Goal: Task Accomplishment & Management: Complete application form

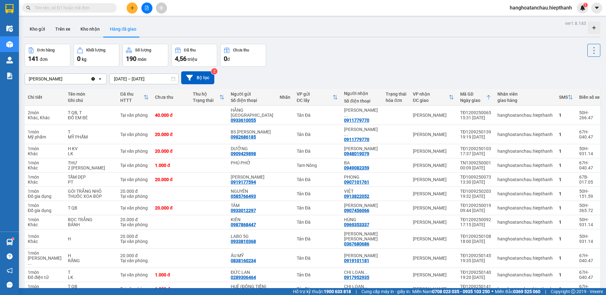
click at [96, 9] on input "text" at bounding box center [72, 7] width 75 height 7
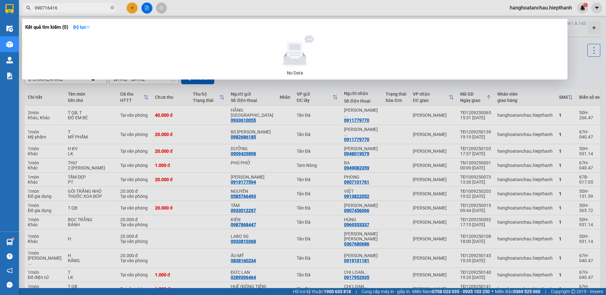
type input "0907164166"
click at [111, 8] on icon "close-circle" at bounding box center [113, 8] width 4 height 4
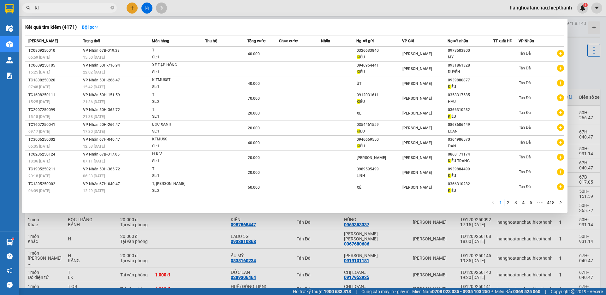
type input "K"
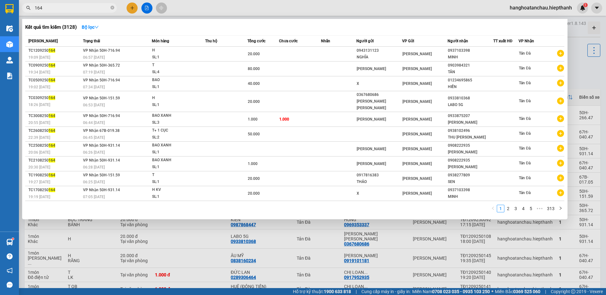
type input "164"
drag, startPoint x: 58, startPoint y: 4, endPoint x: 28, endPoint y: 8, distance: 30.6
click at [27, 5] on span "164" at bounding box center [69, 7] width 95 height 9
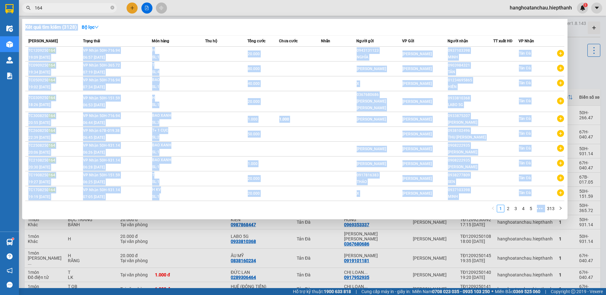
drag, startPoint x: 43, startPoint y: 2, endPoint x: 35, endPoint y: 7, distance: 8.9
click at [35, 7] on div "Kết quả tìm kiếm ( 3128 ) Bộ lọc Mã ĐH Trạng thái Món hàng Thu hộ Tổng cước Chư…" at bounding box center [61, 8] width 123 height 11
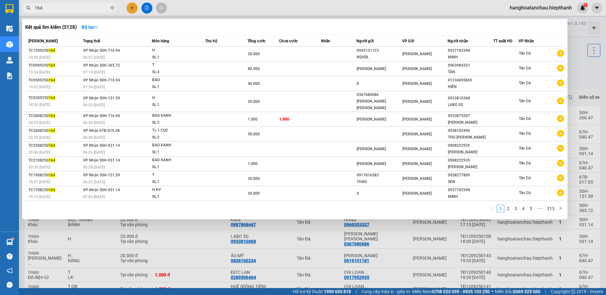
click at [42, 6] on input "164" at bounding box center [72, 7] width 75 height 7
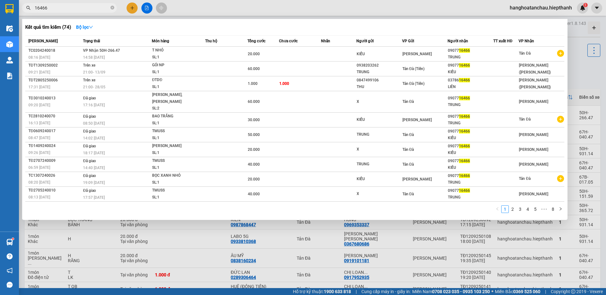
click at [103, 6] on input "16466" at bounding box center [72, 7] width 75 height 7
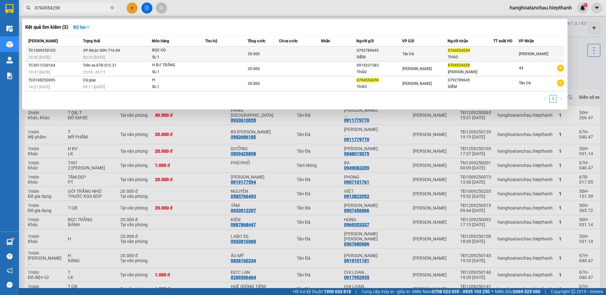
type input "0704554259"
click at [133, 53] on td "VP Nhận 50H-716.94 00:35 - 11/09" at bounding box center [116, 54] width 70 height 15
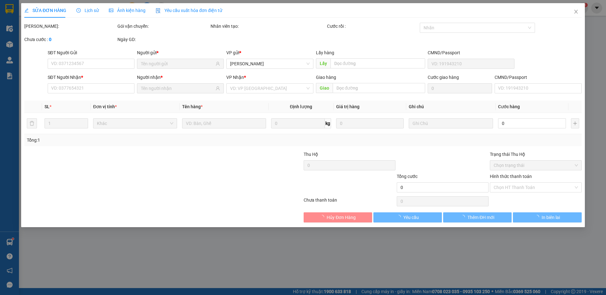
type input "0792789645"
type input "DIỄM"
type input "0704554259"
type input "THẢO"
type input "20.000"
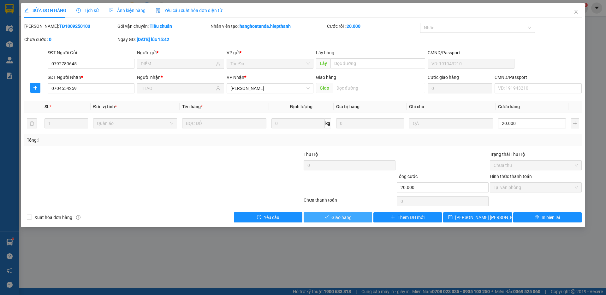
click at [362, 220] on button "Giao hàng" at bounding box center [338, 218] width 69 height 10
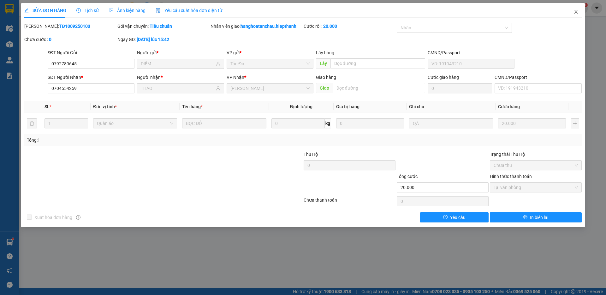
click at [579, 10] on icon "close" at bounding box center [576, 11] width 5 height 5
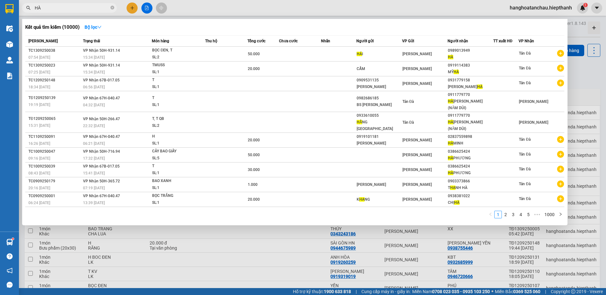
click at [87, 6] on input "HÀ" at bounding box center [72, 7] width 75 height 7
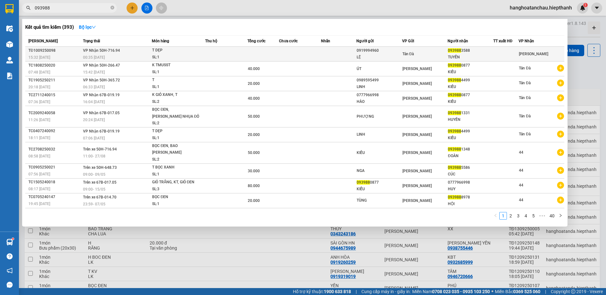
type input "093988"
click at [215, 51] on td at bounding box center [226, 54] width 42 height 15
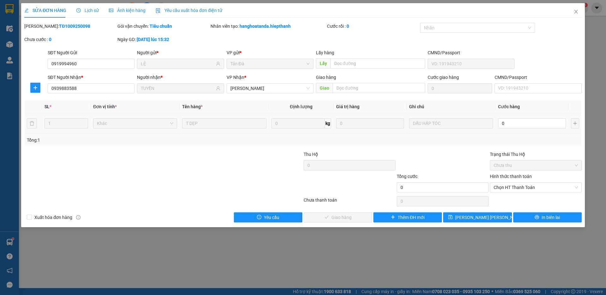
click at [521, 117] on div "0" at bounding box center [532, 123] width 68 height 13
click at [509, 127] on input "0" at bounding box center [532, 123] width 68 height 10
type input "2"
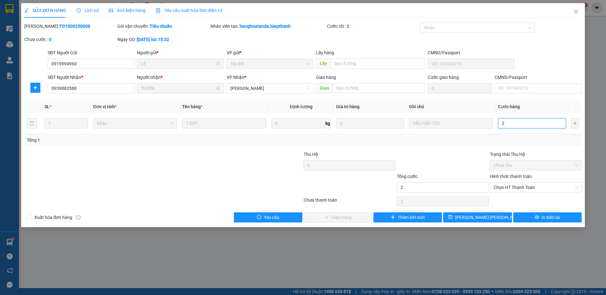
type input "20"
type input "20.000"
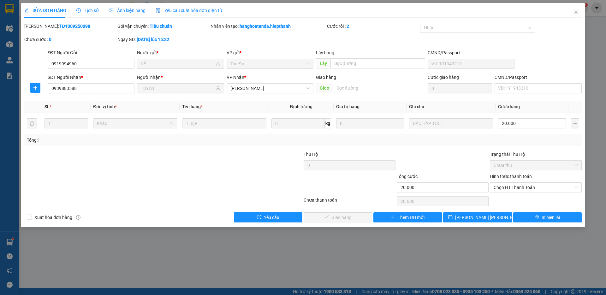
drag, startPoint x: 448, startPoint y: 174, endPoint x: 470, endPoint y: 181, distance: 23.1
click at [452, 175] on div "Tổng cước" at bounding box center [443, 177] width 92 height 9
click at [520, 188] on span "Chọn HT Thanh Toán" at bounding box center [536, 187] width 84 height 9
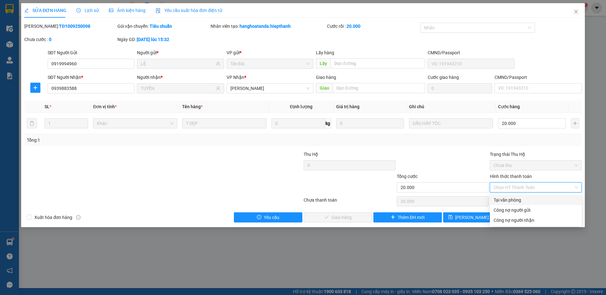
click at [515, 199] on div "Tại văn phòng" at bounding box center [536, 200] width 84 height 7
type input "0"
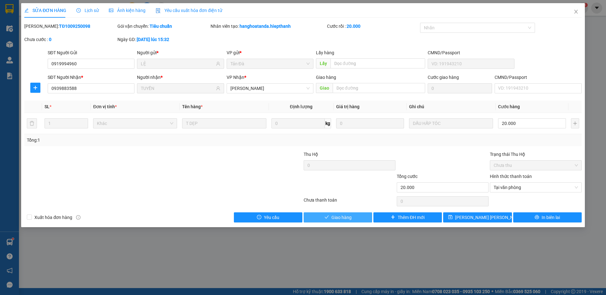
click at [342, 214] on button "Giao hàng" at bounding box center [338, 218] width 69 height 10
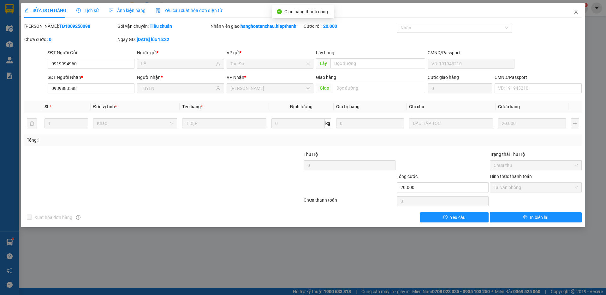
click at [576, 15] on span "Close" at bounding box center [577, 12] width 18 height 18
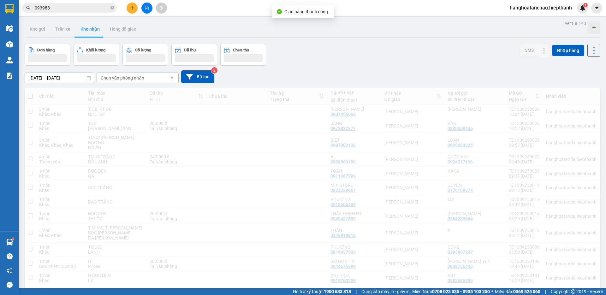
click at [342, 52] on div "Đơn hàng Khối lượng Số lượng Đã thu Chưa thu SMS Nhập hàng" at bounding box center [313, 55] width 576 height 22
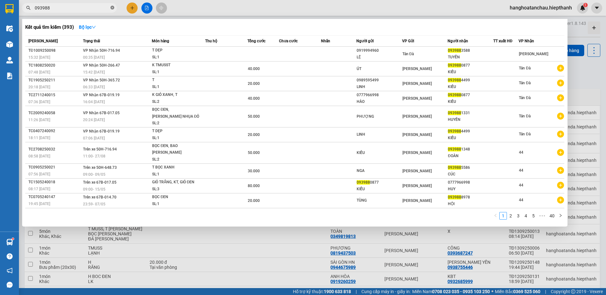
click at [112, 9] on icon "close-circle" at bounding box center [113, 8] width 4 height 4
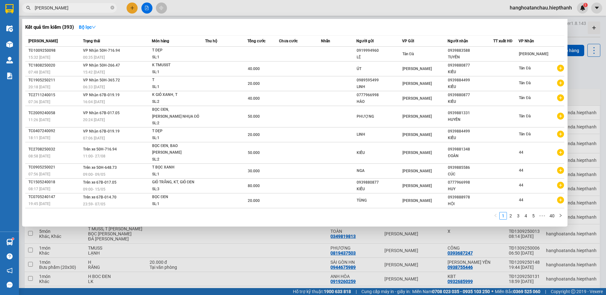
type input "THANH HOA"
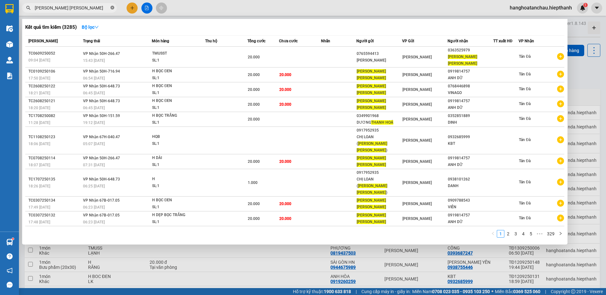
click at [113, 9] on icon "close-circle" at bounding box center [113, 8] width 4 height 4
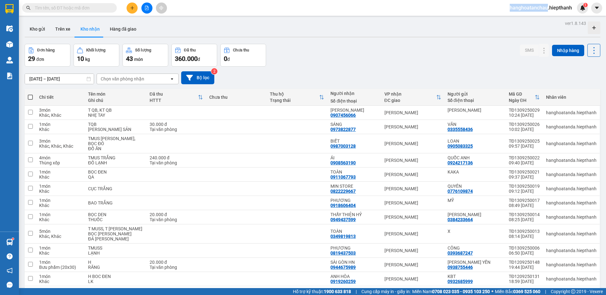
click at [113, 9] on span at bounding box center [113, 7] width 4 height 7
click at [48, 5] on input "text" at bounding box center [72, 7] width 75 height 7
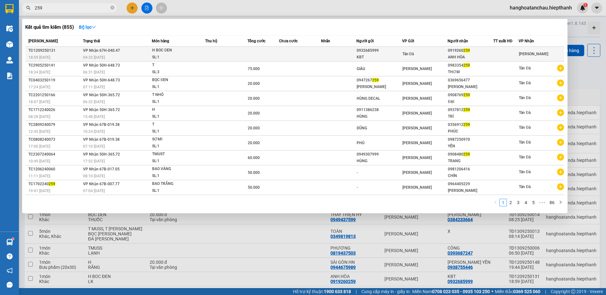
type input "259"
click at [157, 56] on div "SL: 1" at bounding box center [175, 57] width 47 height 7
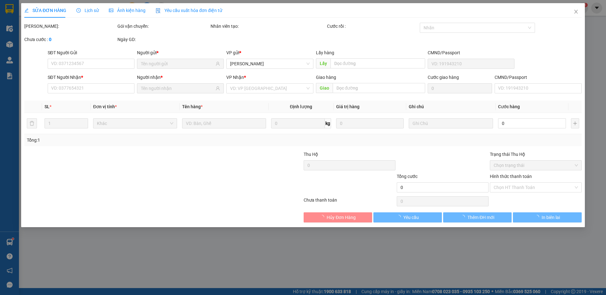
type input "0932685999"
type input "KBT"
type input "0919260259"
type input "ANH HÒA"
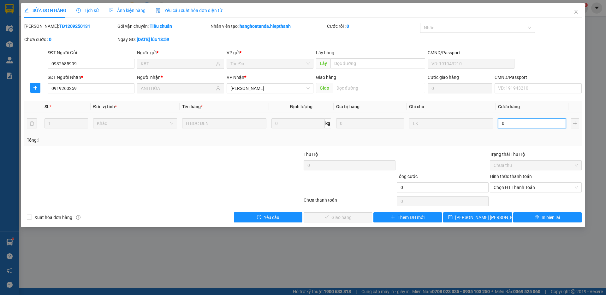
click at [505, 122] on input "0" at bounding box center [532, 123] width 68 height 10
type input "1"
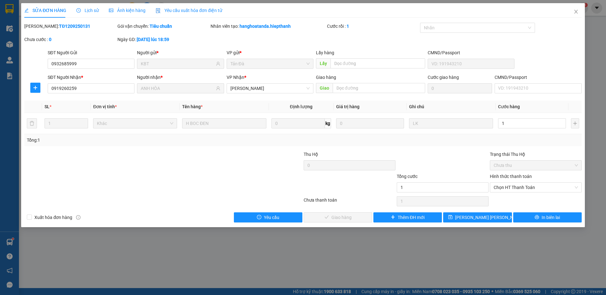
type input "1.000"
drag, startPoint x: 474, startPoint y: 157, endPoint x: 477, endPoint y: 154, distance: 4.3
click at [474, 157] on div at bounding box center [442, 162] width 93 height 22
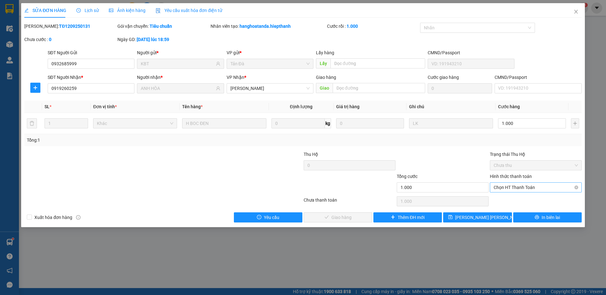
click at [503, 192] on span "Chọn HT Thanh Toán" at bounding box center [536, 187] width 84 height 9
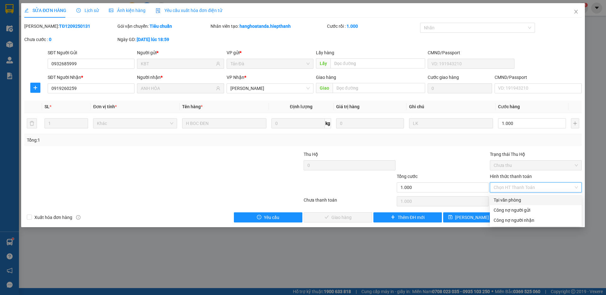
click at [507, 199] on div "Tại văn phòng" at bounding box center [536, 200] width 84 height 7
type input "0"
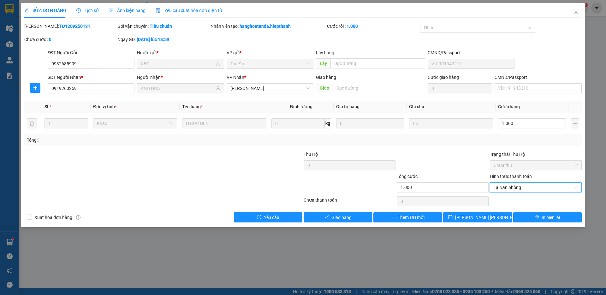
click at [461, 144] on div "Tổng: 1" at bounding box center [303, 140] width 558 height 12
click at [325, 219] on icon "check" at bounding box center [327, 217] width 4 height 4
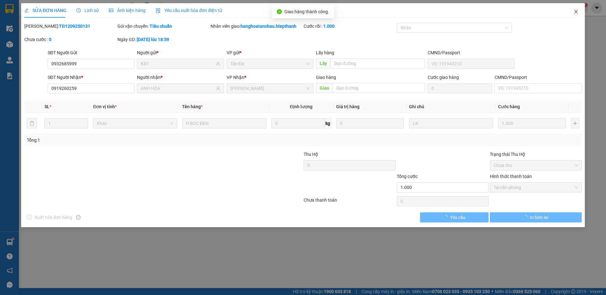
click at [577, 14] on icon "close" at bounding box center [576, 11] width 5 height 5
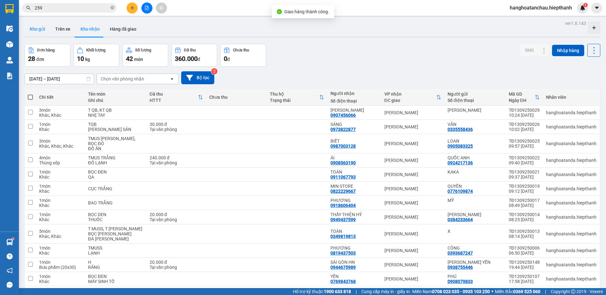
click at [41, 28] on button "Kho gửi" at bounding box center [38, 28] width 26 height 15
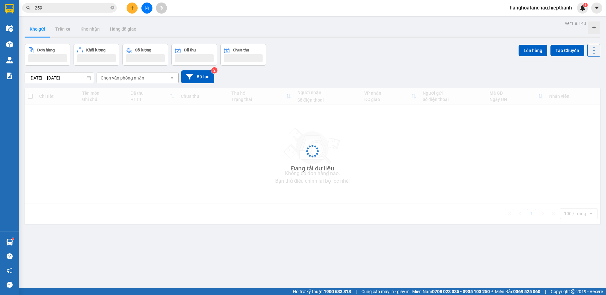
click at [423, 69] on div "11/09/2025 – 13/09/2025 Press the down arrow key to interact with the calendar …" at bounding box center [313, 77] width 576 height 22
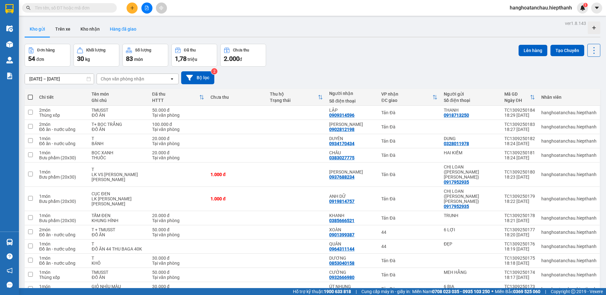
click at [124, 25] on button "Hàng đã giao" at bounding box center [123, 28] width 37 height 15
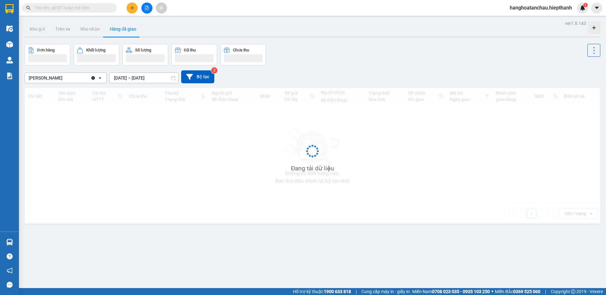
click at [105, 21] on button "Hàng đã giao" at bounding box center [123, 28] width 37 height 15
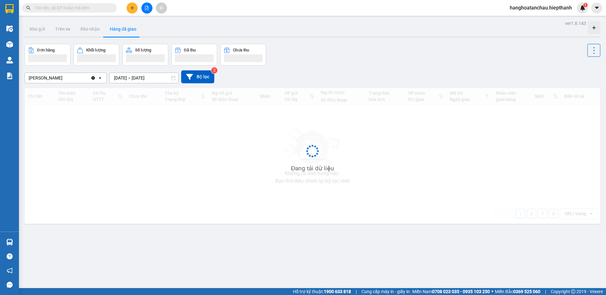
click at [105, 21] on button "Hàng đã giao" at bounding box center [123, 28] width 37 height 15
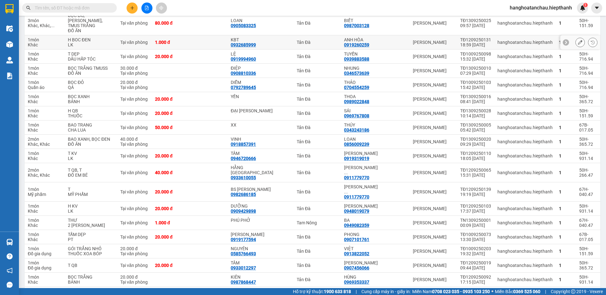
scroll to position [63, 0]
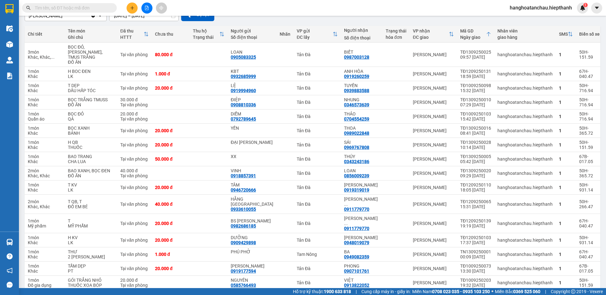
click at [98, 7] on input "text" at bounding box center [72, 7] width 75 height 7
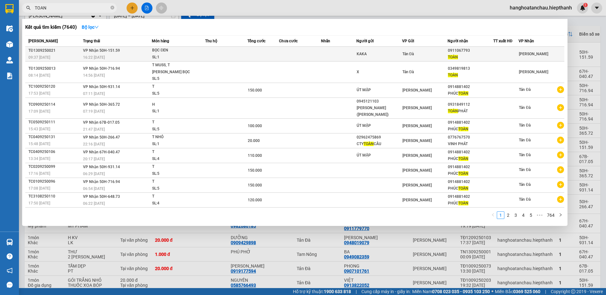
type input "TOAN"
click at [186, 56] on div "SL: 1" at bounding box center [175, 57] width 47 height 7
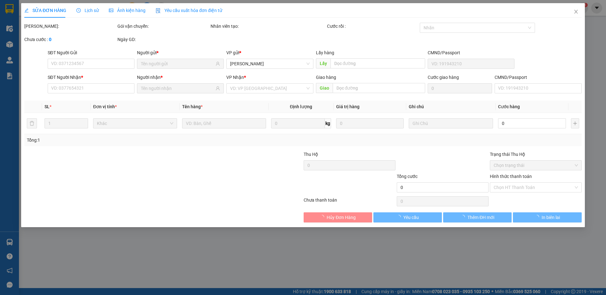
type input "KAKA"
type input "0911067793"
type input "TOÀN"
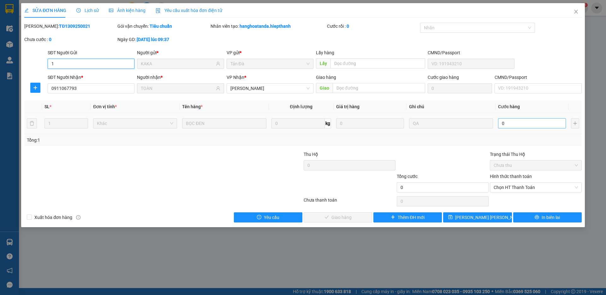
type input "1"
click at [509, 123] on input "0" at bounding box center [532, 123] width 68 height 10
type input "1"
drag, startPoint x: 498, startPoint y: 190, endPoint x: 502, endPoint y: 196, distance: 6.9
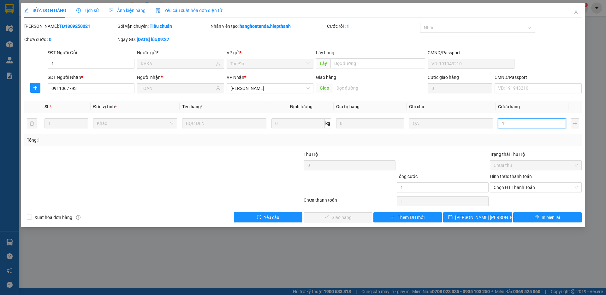
click at [499, 190] on span "Chọn HT Thanh Toán" at bounding box center [536, 187] width 84 height 9
type input "1"
type input "1.000"
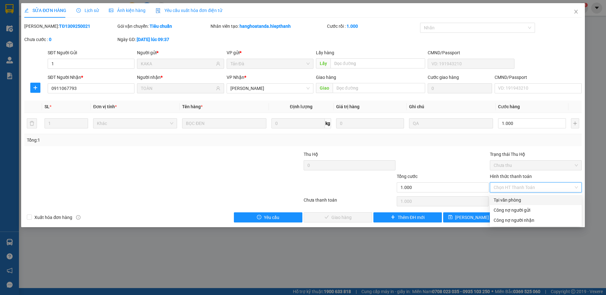
click at [501, 202] on div "Tại văn phòng" at bounding box center [536, 200] width 84 height 7
type input "0"
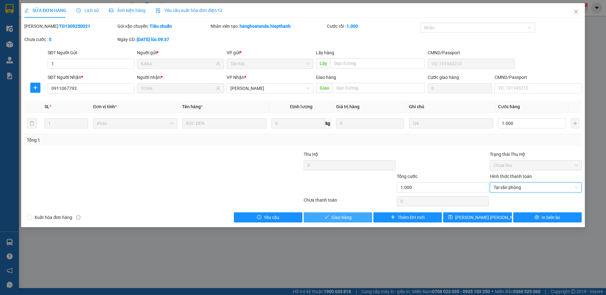
click at [351, 218] on span "Giao hàng" at bounding box center [342, 217] width 20 height 7
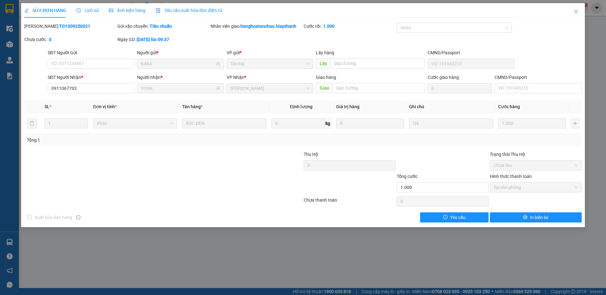
click at [419, 151] on div at bounding box center [442, 162] width 93 height 22
click at [572, 12] on span "Close" at bounding box center [577, 12] width 18 height 18
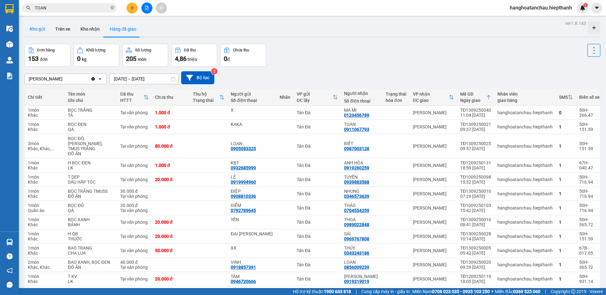
click at [40, 35] on button "Kho gửi" at bounding box center [38, 28] width 26 height 15
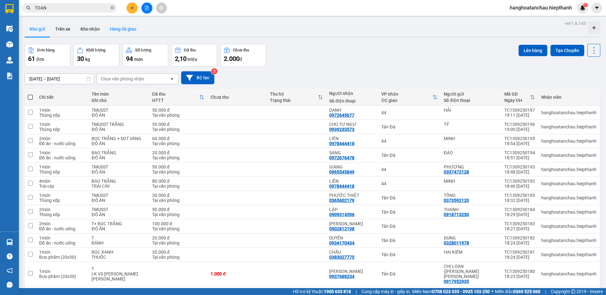
click at [120, 31] on button "Hàng đã giao" at bounding box center [123, 28] width 37 height 15
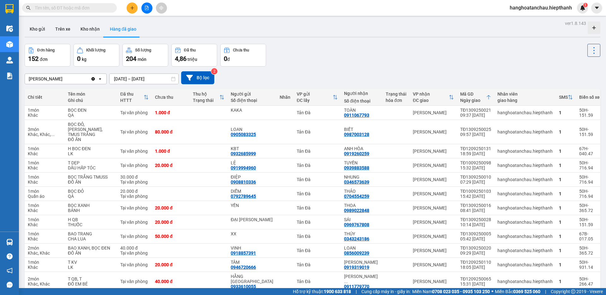
click at [318, 70] on div "Tân Châu Clear value open 13/09/2025 – 13/09/2025 Press the down arrow key to i…" at bounding box center [313, 78] width 576 height 22
click at [37, 26] on button "Kho gửi" at bounding box center [38, 28] width 26 height 15
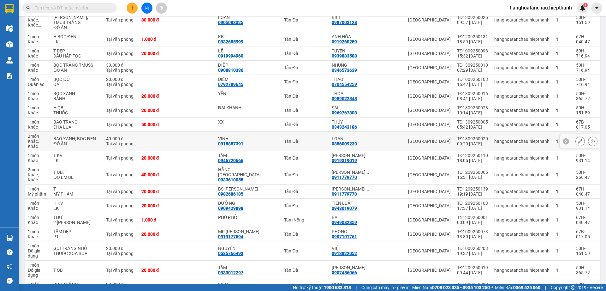
scroll to position [158, 0]
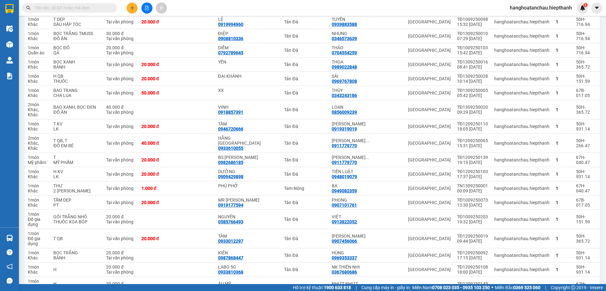
click at [106, 9] on input "text" at bounding box center [72, 7] width 75 height 7
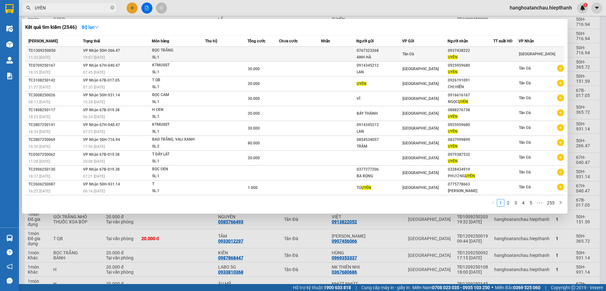
type input "UYÊN"
click at [504, 49] on td at bounding box center [506, 54] width 25 height 15
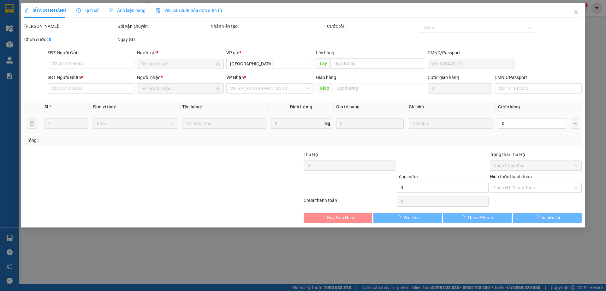
type input "0767323268"
type input "ANH HÀ"
type input "0937438222"
type input "UYÊN"
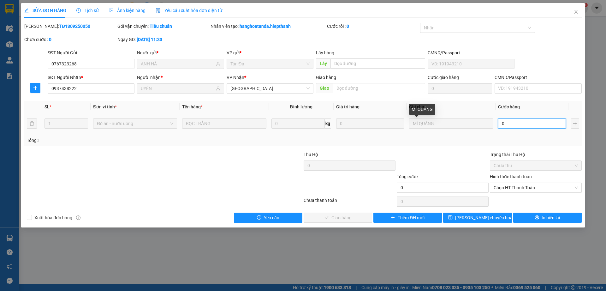
click at [502, 122] on input "0" at bounding box center [532, 123] width 68 height 10
type input "21"
type input "210"
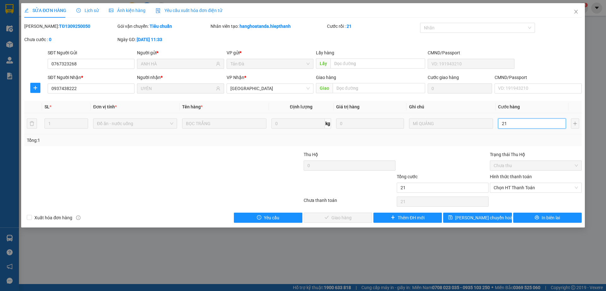
type input "210"
type input "21"
type input "2"
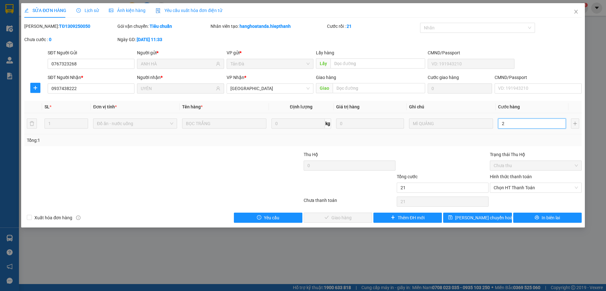
type input "2"
type input "20"
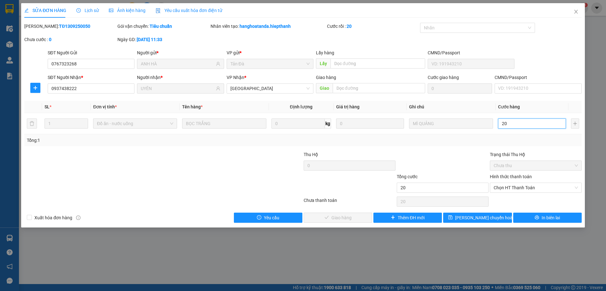
type input "20"
type input "20.000"
click at [529, 193] on div "Hình thức thanh toán Chọn HT Thanh Toán" at bounding box center [536, 184] width 92 height 22
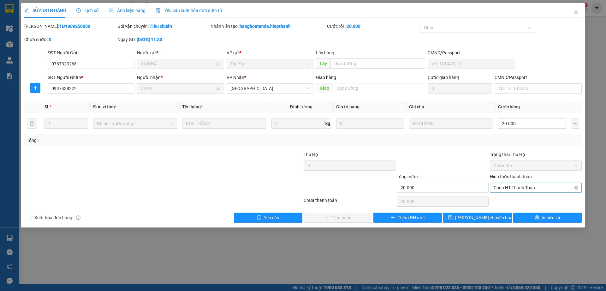
click at [530, 190] on span "Chọn HT Thanh Toán" at bounding box center [536, 187] width 84 height 9
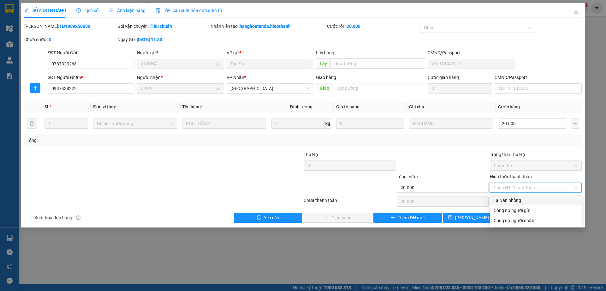
click at [527, 196] on div "Tại văn phòng" at bounding box center [536, 200] width 92 height 10
type input "0"
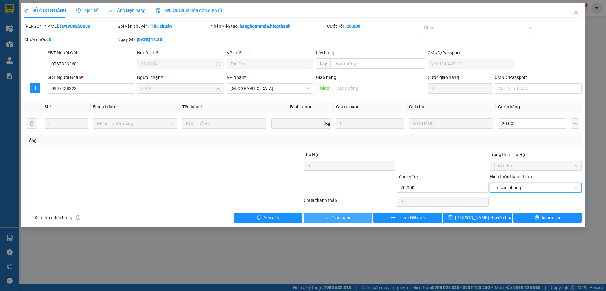
click at [346, 221] on span "Giao hàng" at bounding box center [342, 217] width 20 height 7
